Goal: Task Accomplishment & Management: Use online tool/utility

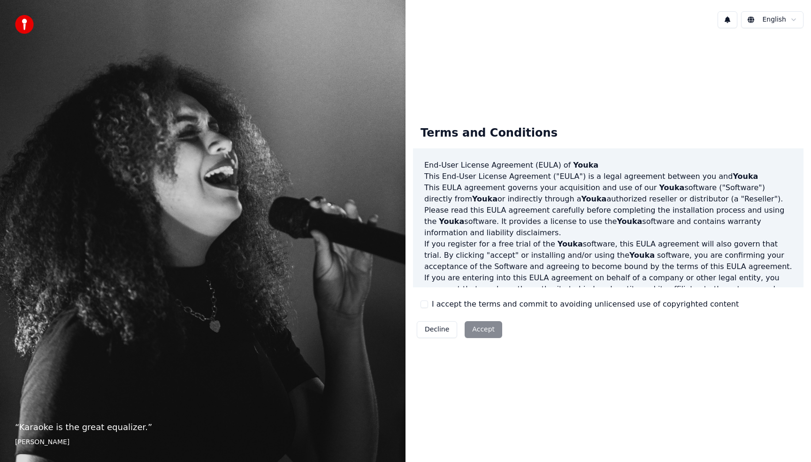
click at [427, 303] on button "I accept the terms and commit to avoiding unlicensed use of copyrighted content" at bounding box center [425, 304] width 8 height 8
click at [479, 329] on button "Accept" at bounding box center [484, 329] width 38 height 17
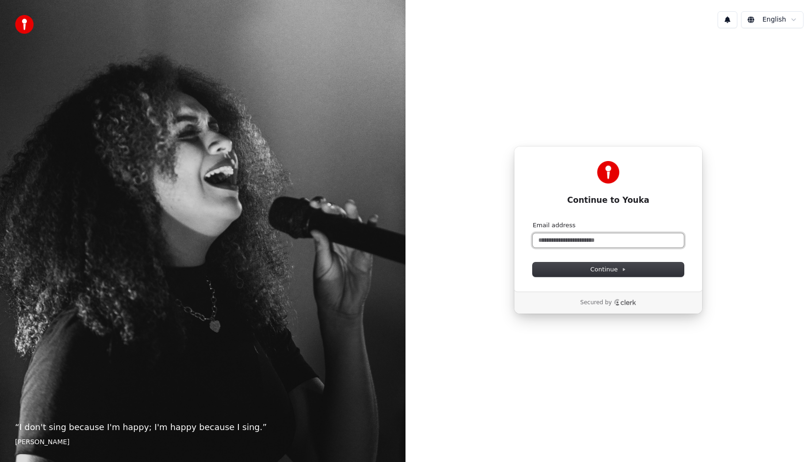
click at [578, 238] on input "Email address" at bounding box center [608, 240] width 151 height 14
type input "*"
click at [533, 221] on button "submit" at bounding box center [533, 221] width 0 height 0
type input "**********"
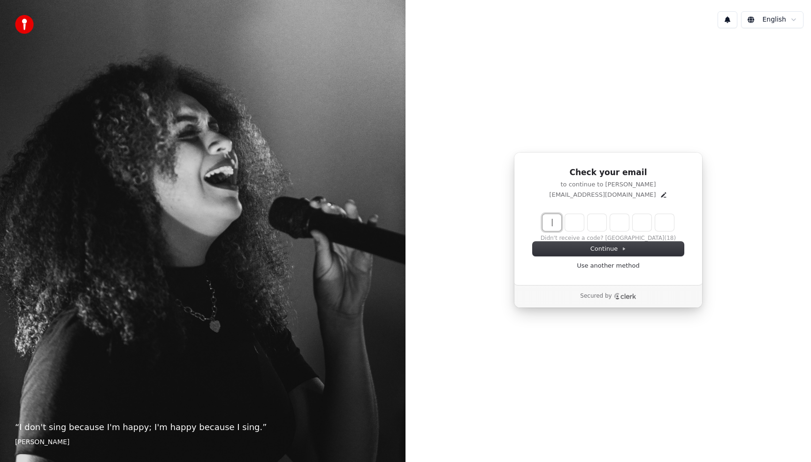
click at [552, 215] on input "Enter verification code" at bounding box center [618, 222] width 150 height 17
type input "******"
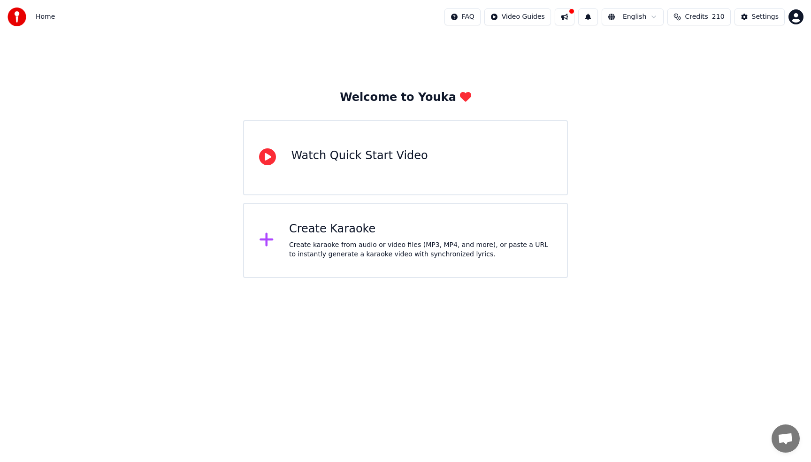
click at [414, 239] on div "Create Karaoke Create karaoke from audio or video files (MP3, MP4, and more), o…" at bounding box center [420, 241] width 263 height 38
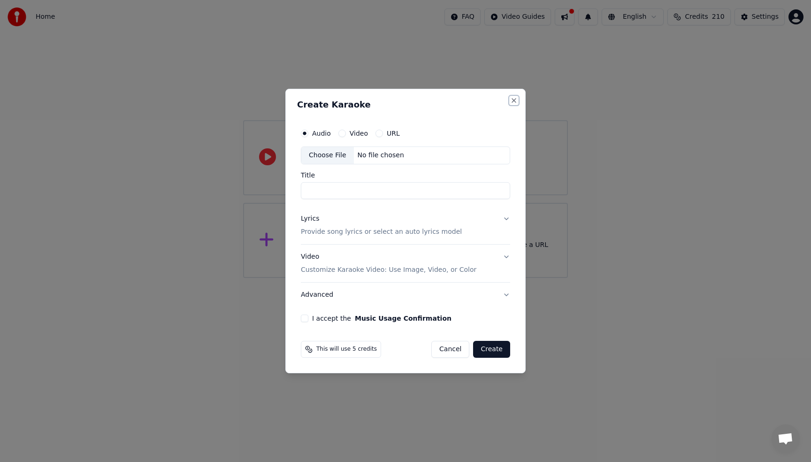
click at [511, 99] on button "Close" at bounding box center [514, 101] width 8 height 8
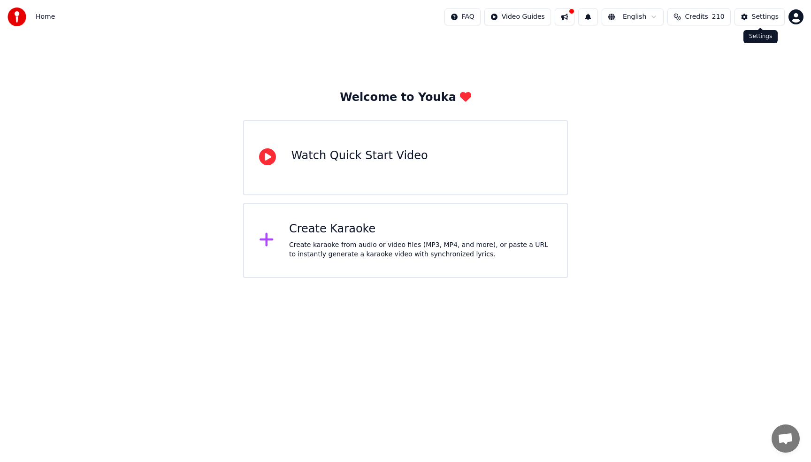
click at [758, 16] on div "Settings" at bounding box center [765, 16] width 27 height 9
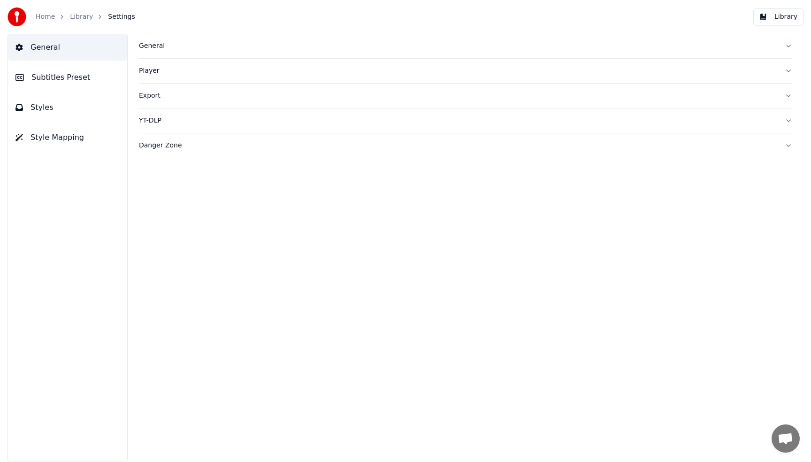
click at [796, 10] on button "Library" at bounding box center [778, 16] width 50 height 17
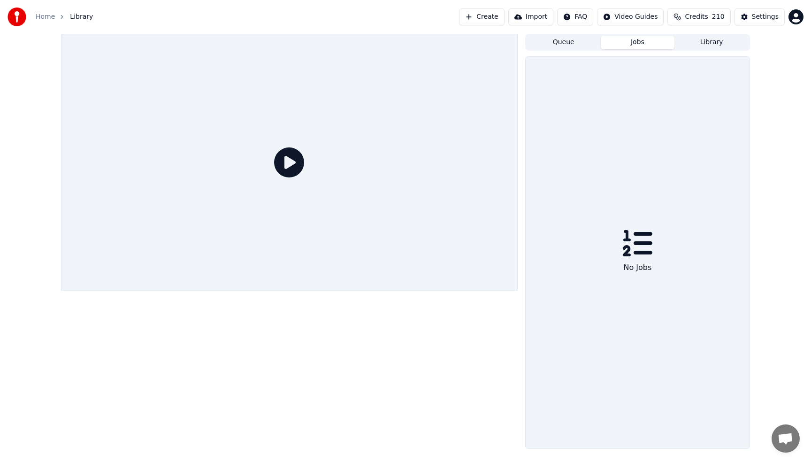
click at [659, 46] on button "Jobs" at bounding box center [638, 43] width 74 height 14
click at [575, 34] on div "Queue Jobs Library" at bounding box center [637, 42] width 225 height 17
click at [574, 38] on button "Queue" at bounding box center [564, 43] width 74 height 14
click at [693, 36] on button "Library" at bounding box center [711, 43] width 74 height 14
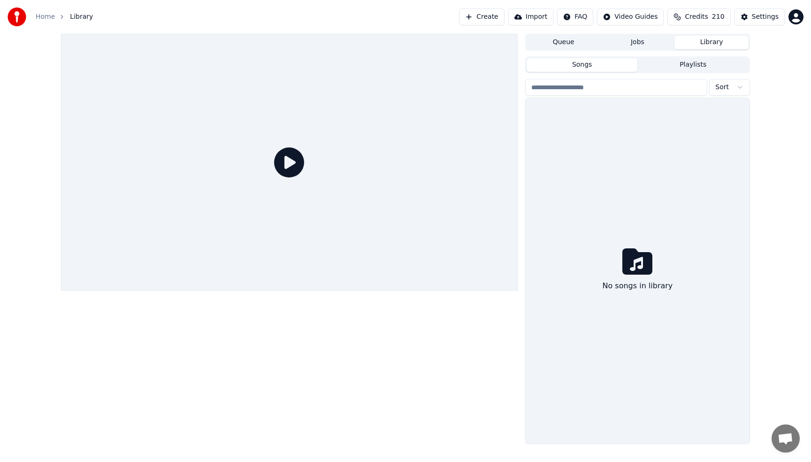
click at [690, 192] on div "No songs in library" at bounding box center [638, 270] width 224 height 345
click at [689, 68] on button "Playlists" at bounding box center [692, 65] width 111 height 14
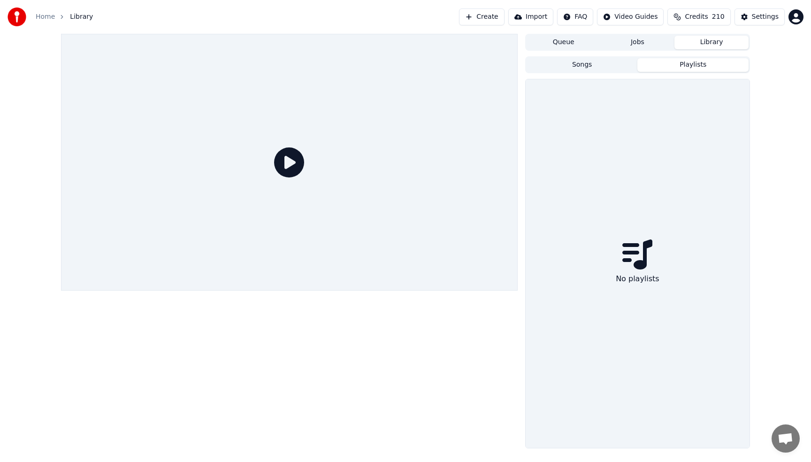
click at [614, 67] on button "Songs" at bounding box center [582, 65] width 111 height 14
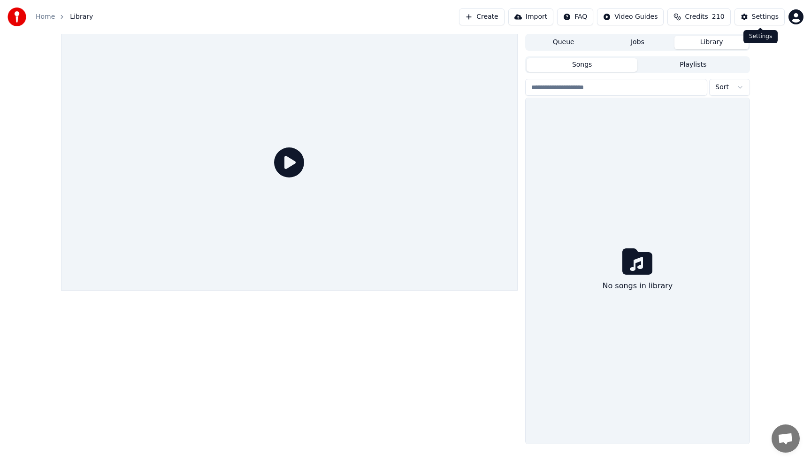
click at [796, 17] on html "Home Library Create Import FAQ Video Guides Credits 210 Settings Queue Jobs Lib…" at bounding box center [405, 231] width 811 height 462
click at [772, 12] on html "Home Library Create Import FAQ Video Guides Credits 210 Settings Queue Jobs Lib…" at bounding box center [405, 231] width 811 height 462
click at [772, 12] on div "Settings" at bounding box center [765, 16] width 27 height 9
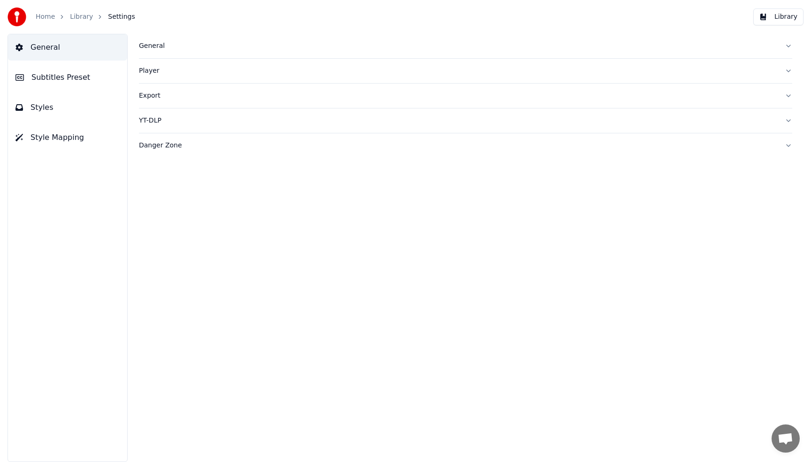
click at [79, 81] on span "Subtitles Preset" at bounding box center [60, 77] width 59 height 11
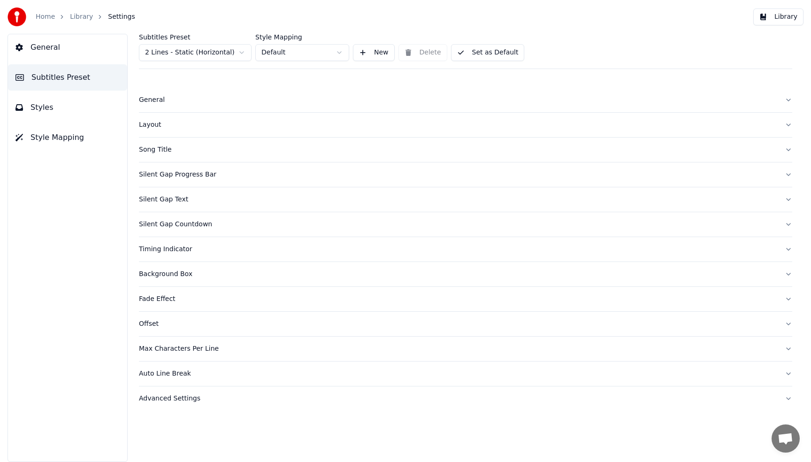
click at [69, 54] on button "General" at bounding box center [67, 47] width 119 height 26
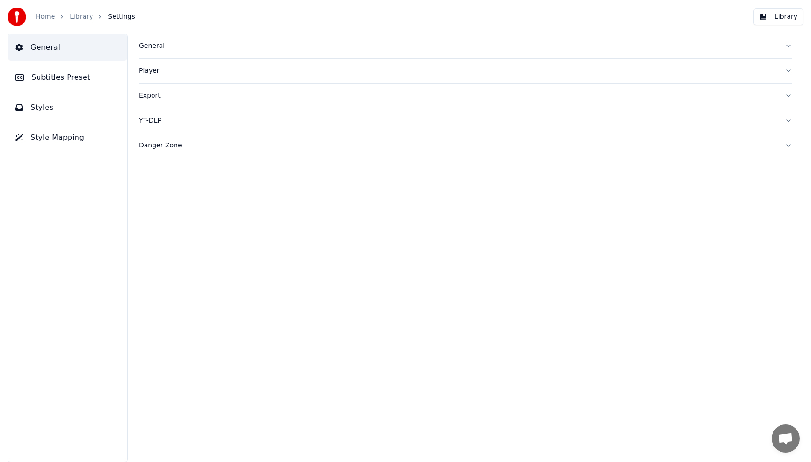
click at [73, 15] on link "Library" at bounding box center [81, 16] width 23 height 9
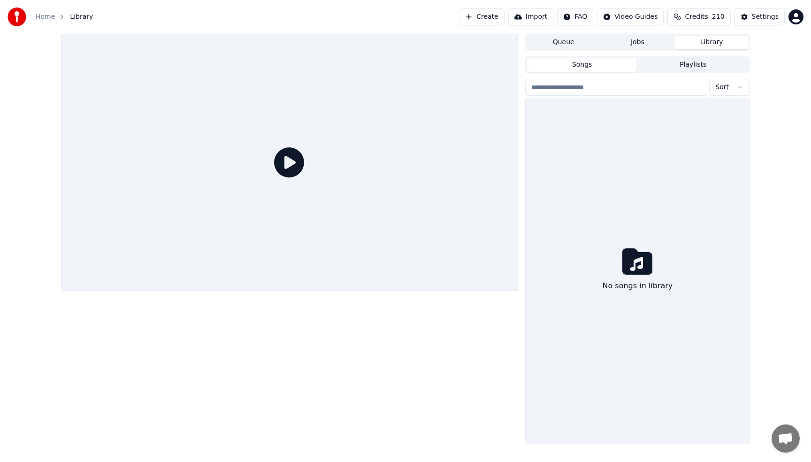
click at [635, 262] on icon at bounding box center [637, 261] width 30 height 30
click at [697, 66] on button "Playlists" at bounding box center [692, 65] width 111 height 14
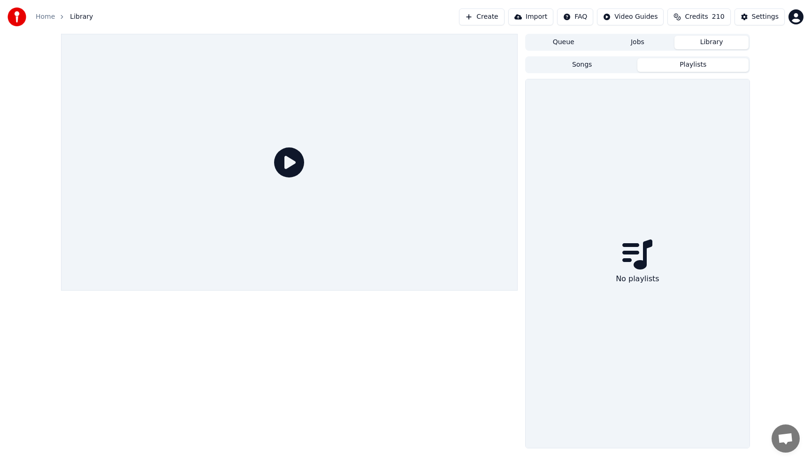
click at [600, 67] on button "Songs" at bounding box center [582, 65] width 111 height 14
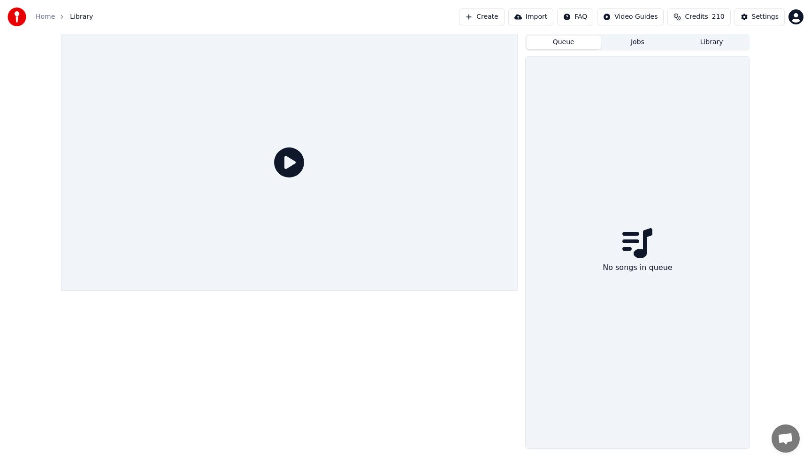
drag, startPoint x: 567, startPoint y: 46, endPoint x: 608, endPoint y: 37, distance: 41.8
click at [567, 46] on button "Queue" at bounding box center [564, 43] width 74 height 14
click at [625, 37] on button "Jobs" at bounding box center [638, 43] width 74 height 14
click at [699, 15] on span "Credits" at bounding box center [696, 16] width 23 height 9
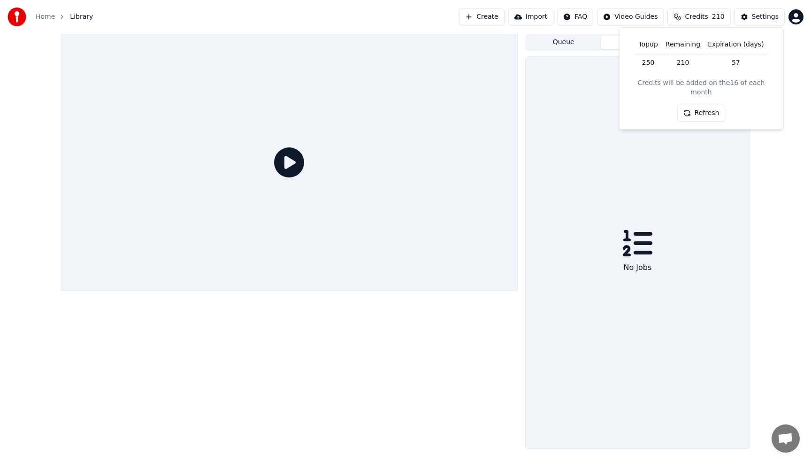
click at [705, 105] on button "Refresh" at bounding box center [701, 113] width 48 height 17
click at [797, 18] on html "Home Library Create Import FAQ Video Guides Credits 210 Settings Queue Jobs Lib…" at bounding box center [405, 231] width 811 height 462
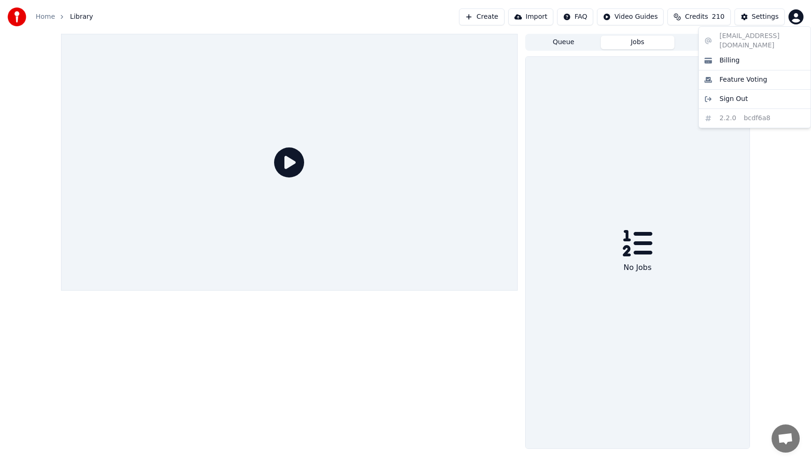
click at [758, 38] on div "[EMAIL_ADDRESS][DOMAIN_NAME] Billing Feature Voting Sign Out 2.2.0 bcdf6a8" at bounding box center [754, 77] width 113 height 102
click at [54, 22] on html "Home Library Create Import FAQ Video Guides Credits 210 Settings Queue Jobs Lib…" at bounding box center [405, 231] width 811 height 462
click at [52, 19] on link "Home" at bounding box center [45, 16] width 19 height 9
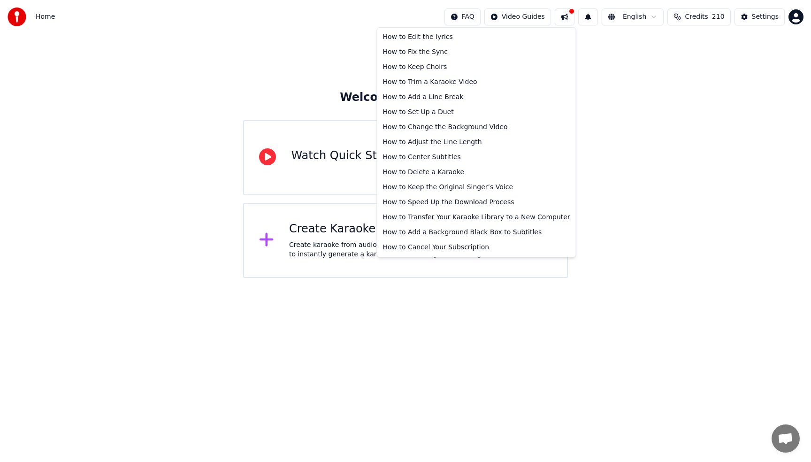
click at [463, 15] on html "Home FAQ Video Guides English Credits 210 Settings Welcome to Youka Watch Quick…" at bounding box center [405, 139] width 811 height 278
click at [515, 17] on html "Home FAQ Video Guides English Credits 210 Settings Welcome to Youka Watch Quick…" at bounding box center [405, 139] width 811 height 278
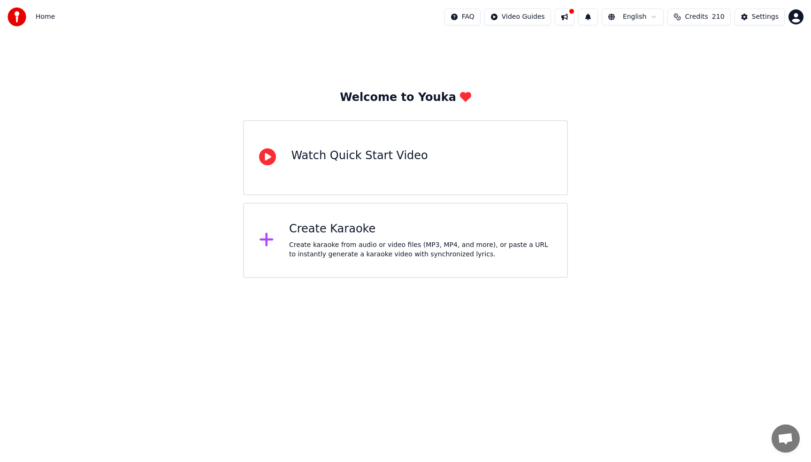
click at [569, 15] on button at bounding box center [565, 16] width 20 height 17
click at [596, 22] on button at bounding box center [588, 16] width 20 height 17
click at [570, 21] on button at bounding box center [565, 16] width 20 height 17
click at [700, 13] on span "Credits" at bounding box center [696, 16] width 23 height 9
click at [320, 278] on html "Home FAQ Video Guides English Credits 210 Settings Welcome to Youka Watch Quick…" at bounding box center [405, 139] width 811 height 278
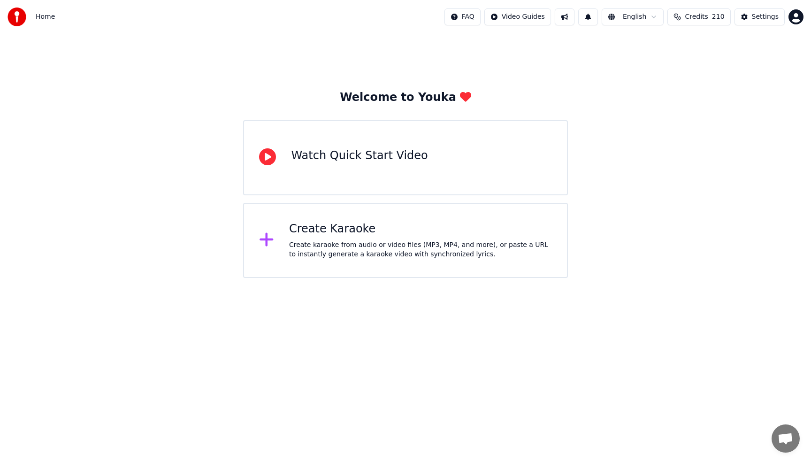
click at [447, 98] on div "Welcome to Youka" at bounding box center [405, 97] width 131 height 15
